Goal: Find specific page/section: Find specific page/section

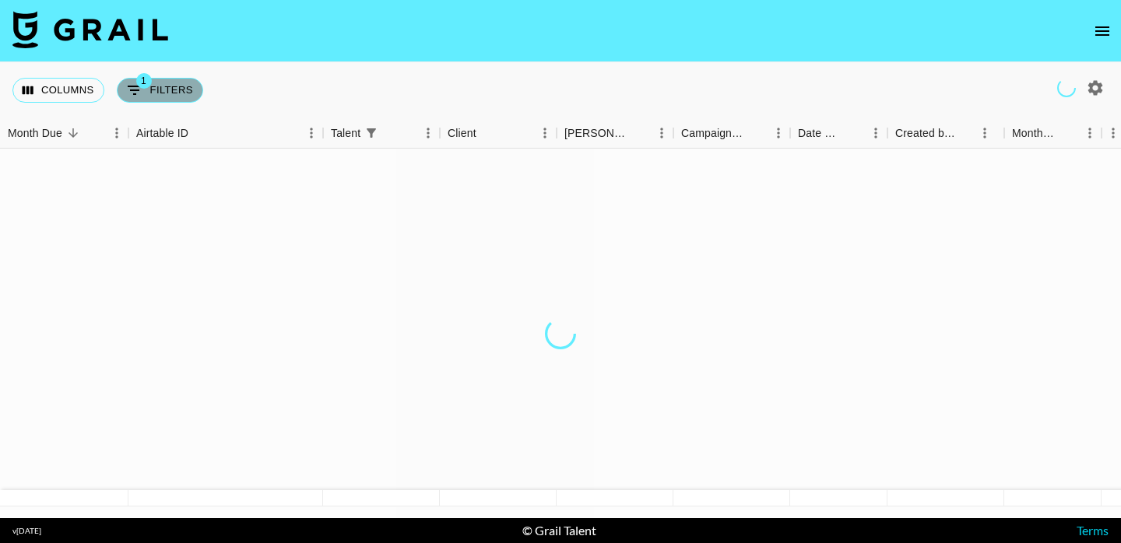
click at [160, 88] on button "1 Filters" at bounding box center [160, 90] width 86 height 25
select select "talentName"
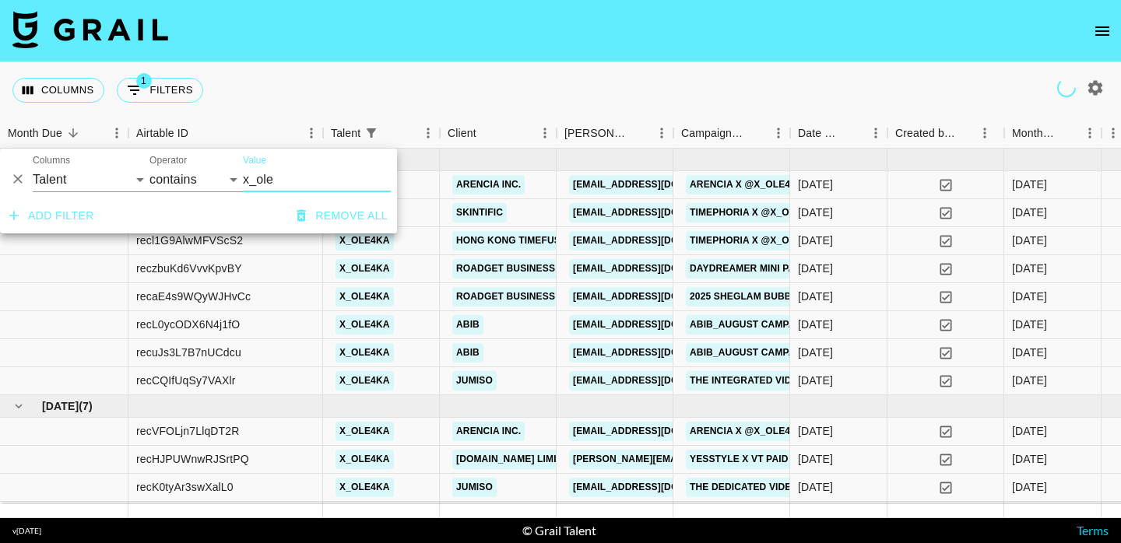
click at [264, 181] on input "x_ole" at bounding box center [317, 179] width 148 height 25
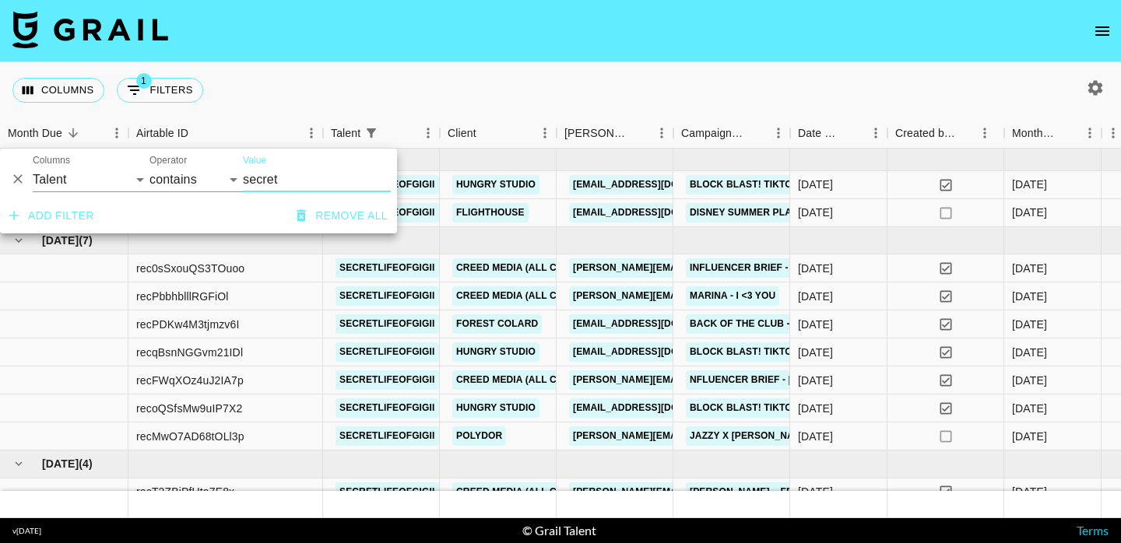
type input "secret"
click at [503, 104] on div "Columns 1 Filters + Booking" at bounding box center [560, 90] width 1121 height 56
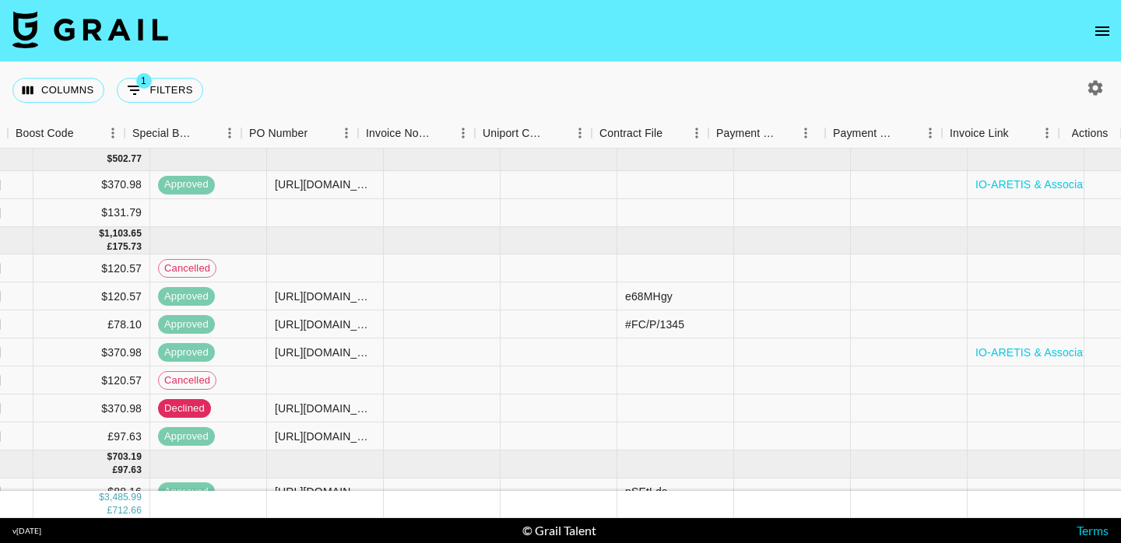
scroll to position [0, 1639]
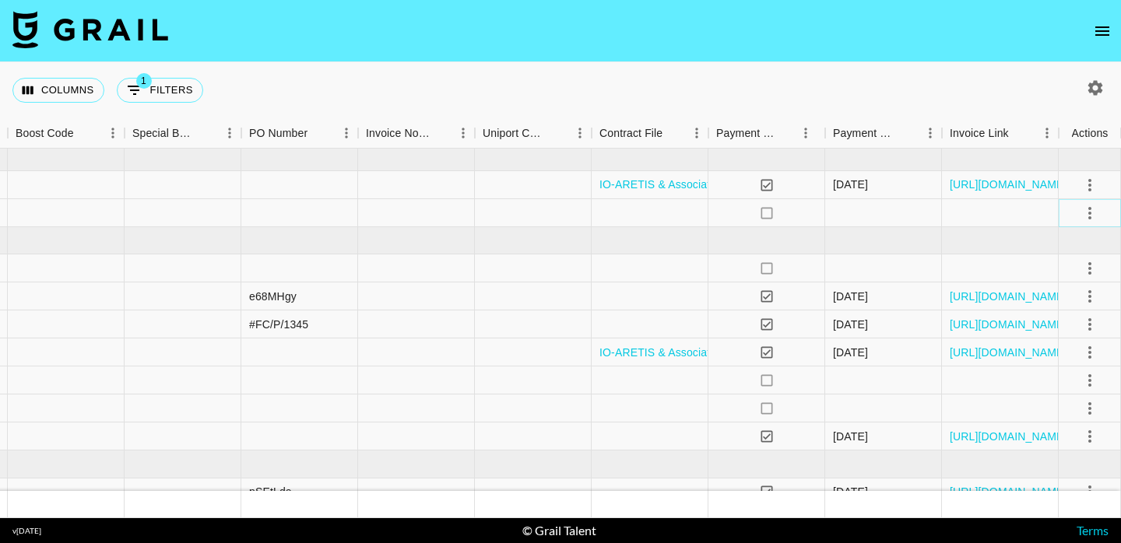
click at [1085, 209] on icon "select merge strategy" at bounding box center [1090, 213] width 19 height 19
click at [1065, 247] on li "Confirm" at bounding box center [1070, 247] width 101 height 28
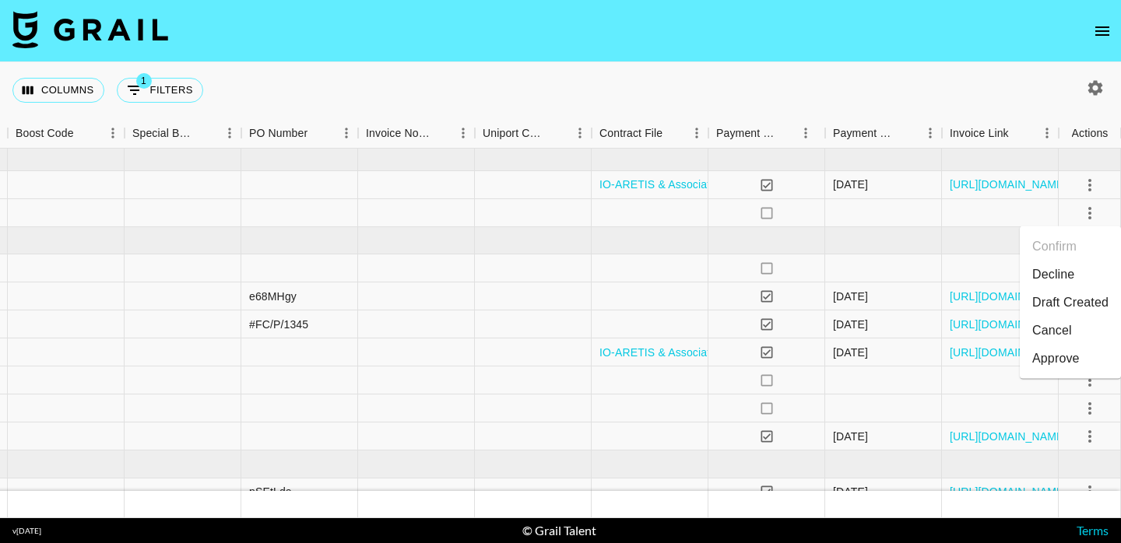
scroll to position [0, 1614]
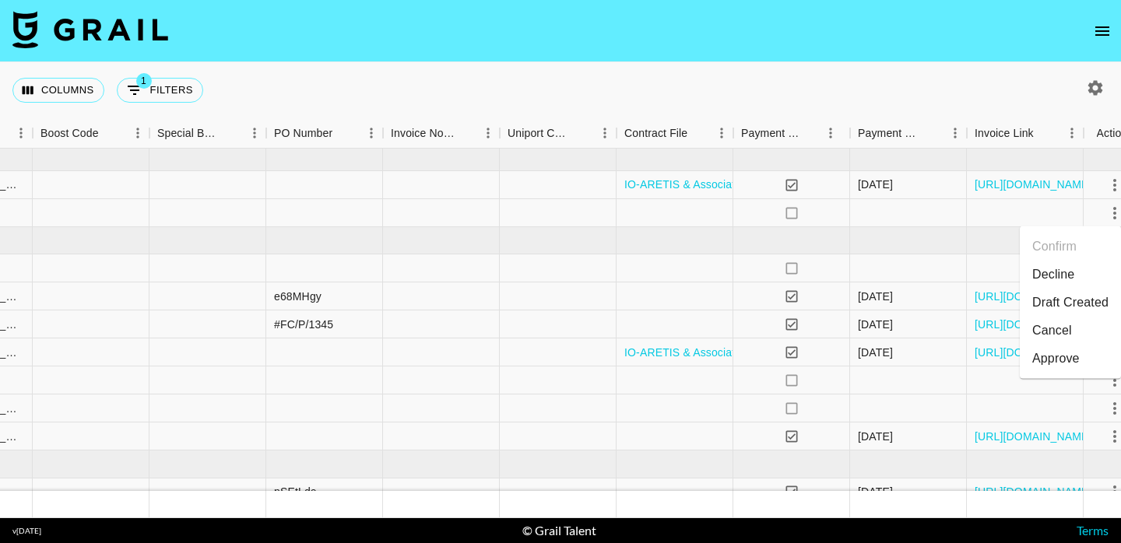
click at [1078, 296] on li "Draft Created" at bounding box center [1070, 303] width 101 height 28
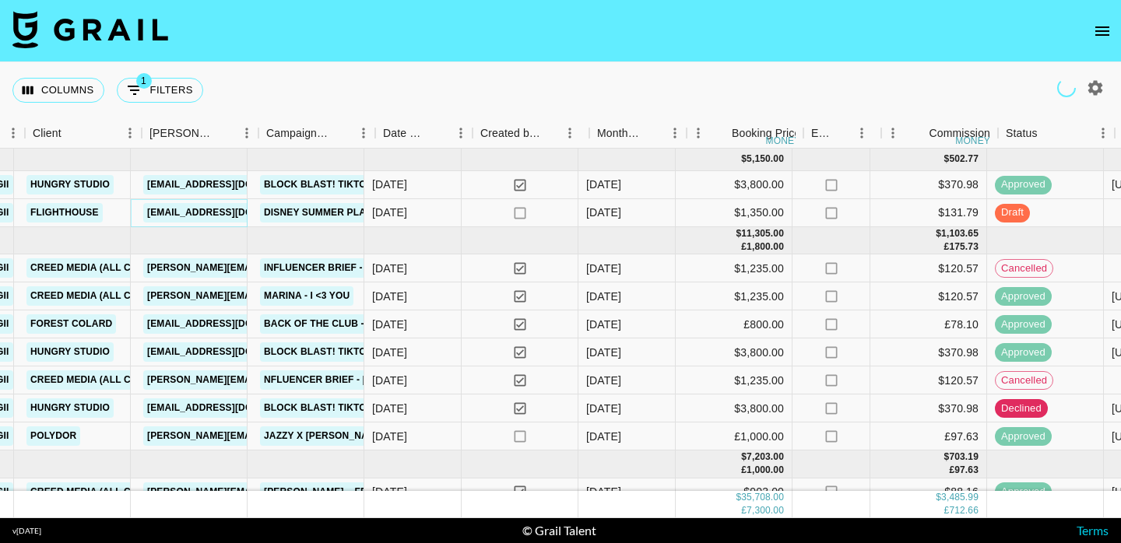
scroll to position [0, 415]
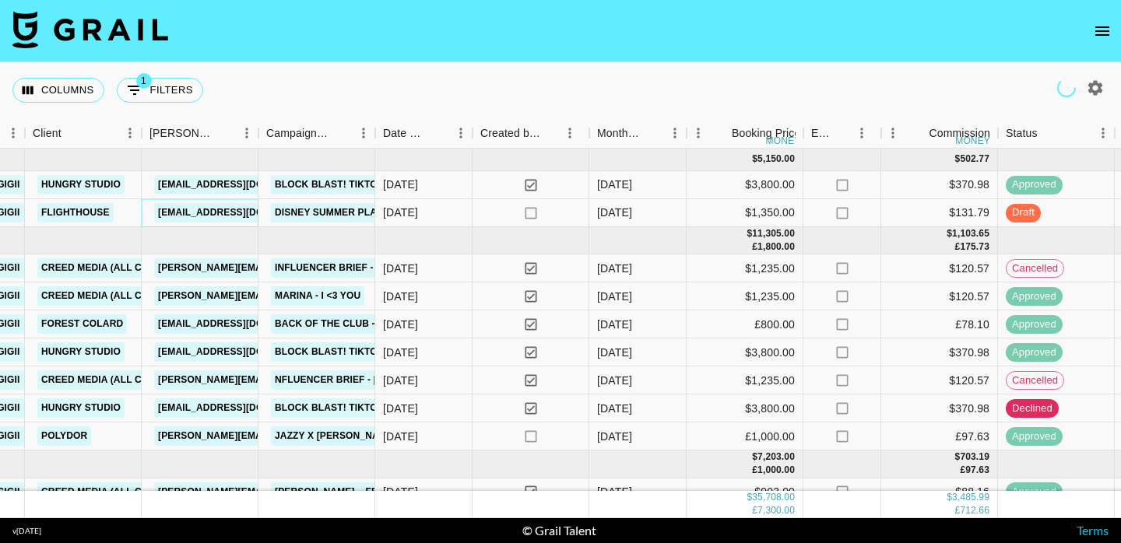
click at [202, 207] on link "luke@flight.house" at bounding box center [241, 212] width 174 height 19
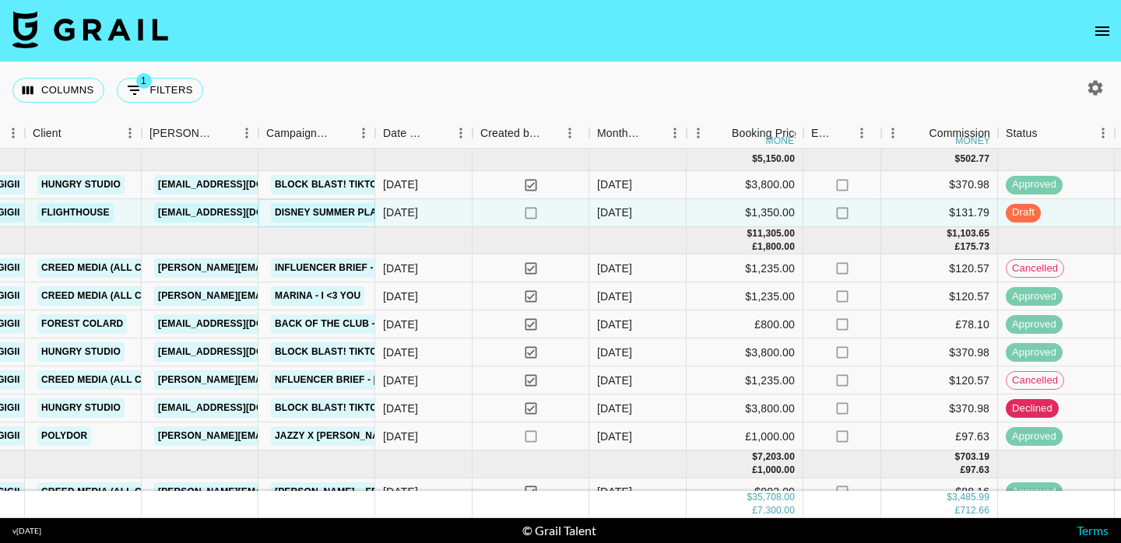
click at [327, 211] on link "Disney Summer Playlist Campaign" at bounding box center [366, 212] width 190 height 19
click at [188, 90] on button "1 Filters" at bounding box center [160, 90] width 86 height 25
select select "talentName"
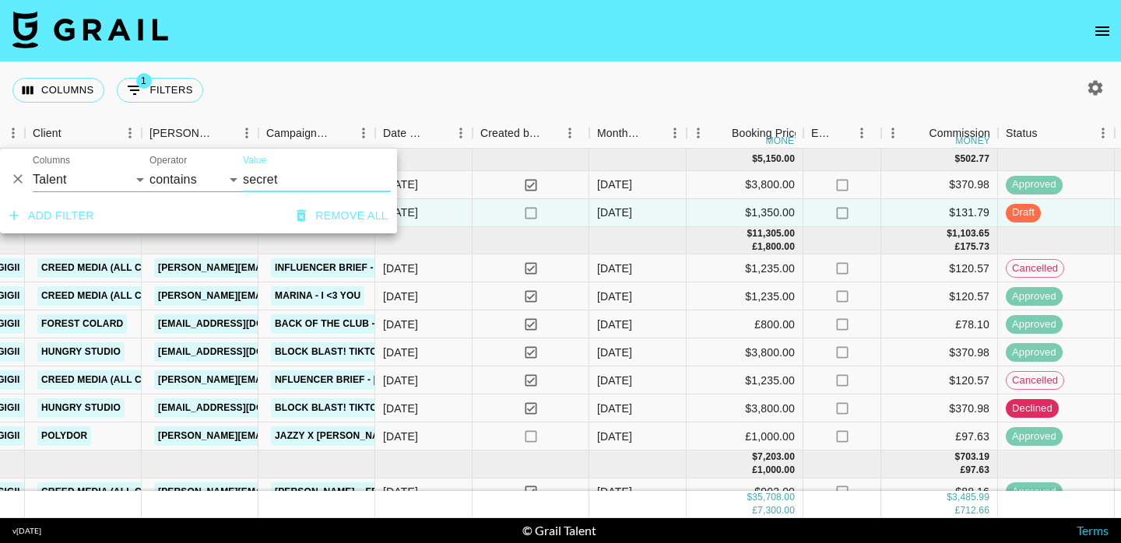
click at [269, 175] on input "secret" at bounding box center [317, 179] width 148 height 25
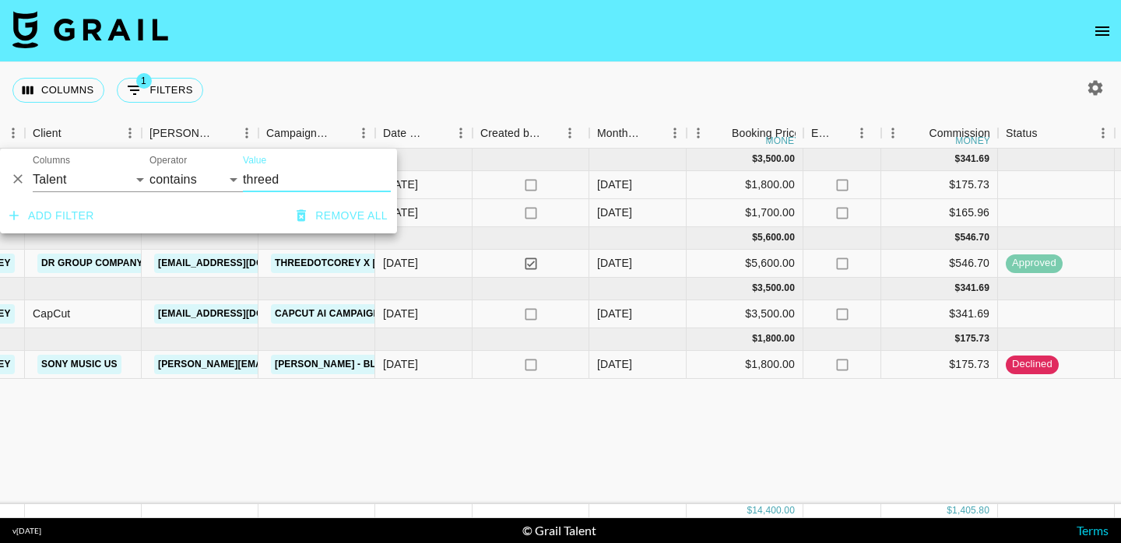
type input "threed"
click at [464, 272] on div "28/07/2025" at bounding box center [423, 264] width 97 height 28
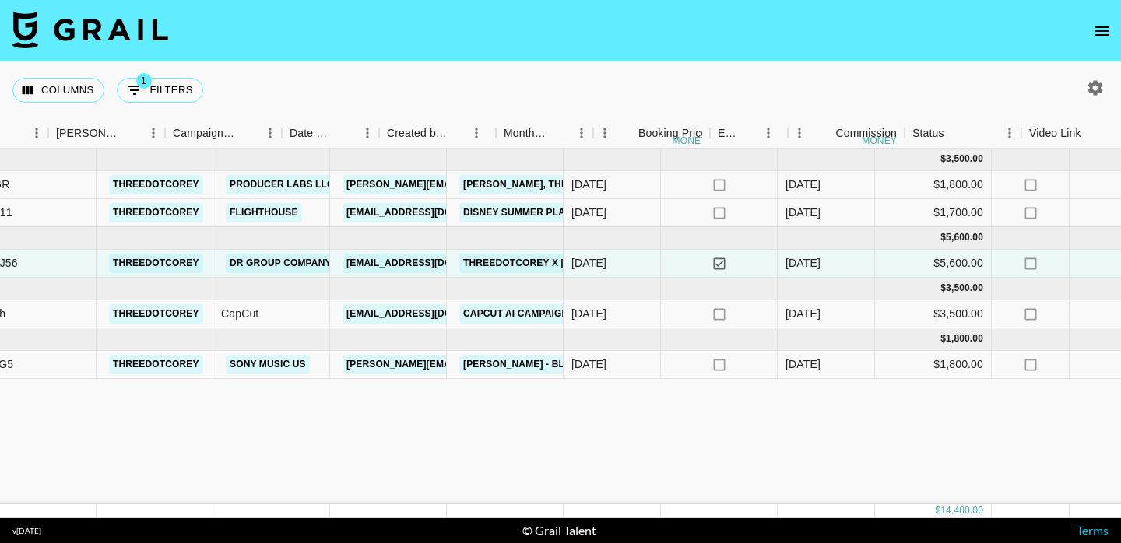
scroll to position [0, 0]
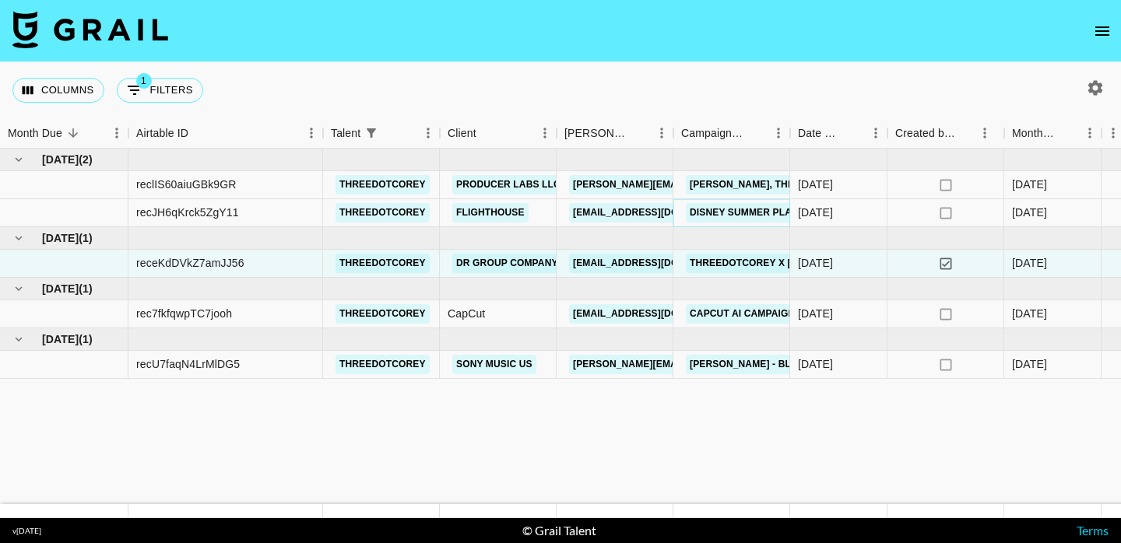
click at [717, 213] on link "Disney Summer Playlist Campaign" at bounding box center [781, 212] width 190 height 19
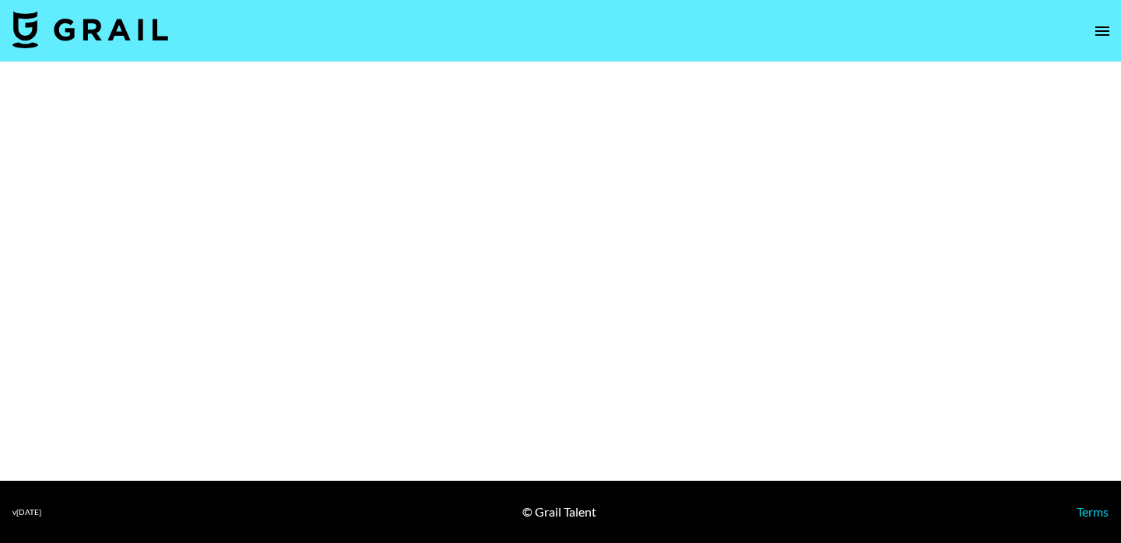
select select "Multi"
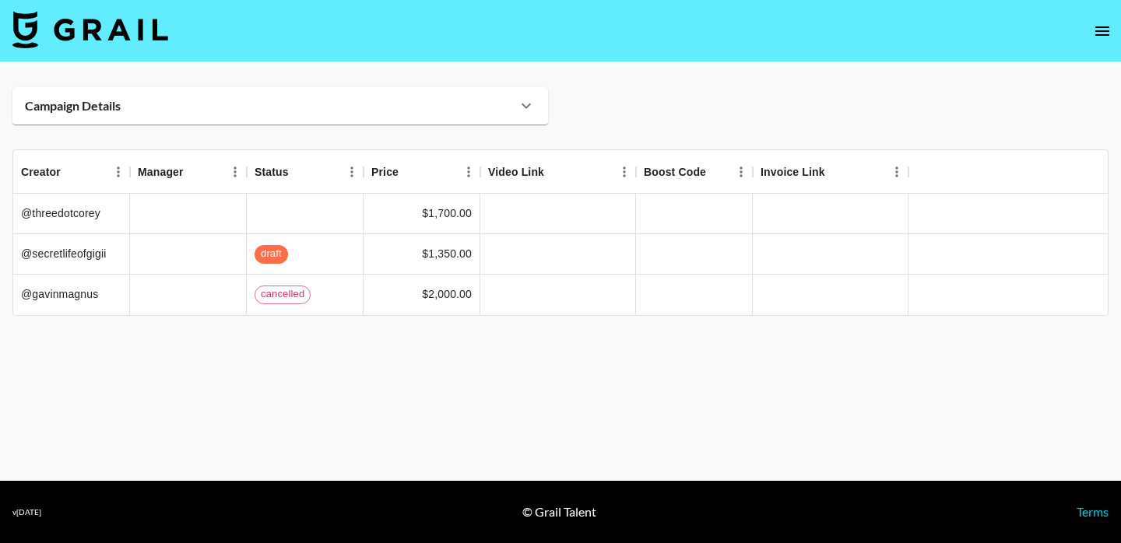
click at [424, 114] on div "Campaign Details" at bounding box center [280, 105] width 536 height 37
